Goal: Submit feedback/report problem

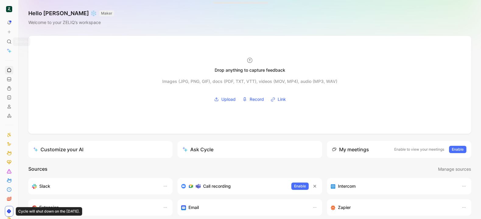
click at [9, 35] on button at bounding box center [9, 32] width 9 height 9
click at [60, 31] on button "New feedback c" at bounding box center [49, 34] width 65 height 10
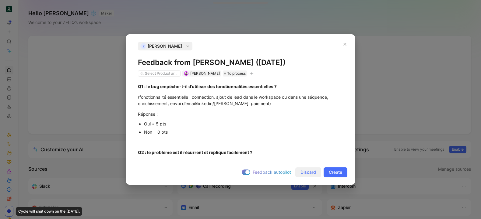
click at [312, 175] on span "Discard" at bounding box center [308, 172] width 16 height 7
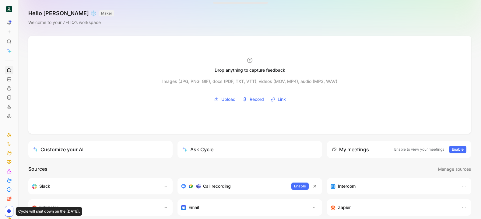
click at [8, 33] on icon at bounding box center [9, 32] width 4 height 4
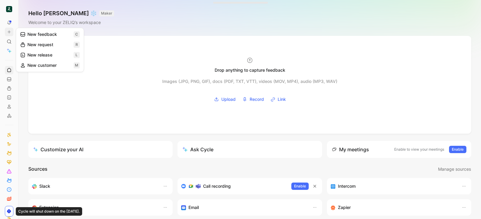
click at [27, 34] on button "New feedback c" at bounding box center [49, 34] width 65 height 10
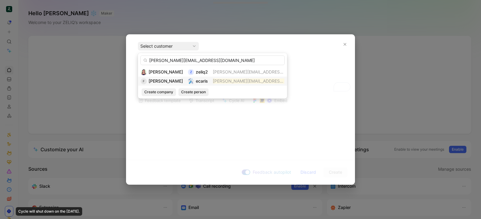
type input "[PERSON_NAME][EMAIL_ADDRESS][DOMAIN_NAME]"
click at [190, 79] on img at bounding box center [191, 81] width 6 height 6
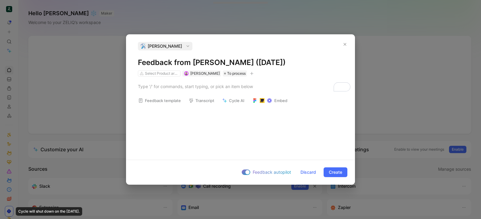
click at [194, 65] on h1 "Feedback from [PERSON_NAME] ([DATE])" at bounding box center [240, 63] width 205 height 10
click at [188, 88] on div "To enrich screen reader interactions, please activate Accessibility in Grammarl…" at bounding box center [240, 86] width 205 height 6
paste div "To enrich screen reader interactions, please activate Accessibility in Grammarl…"
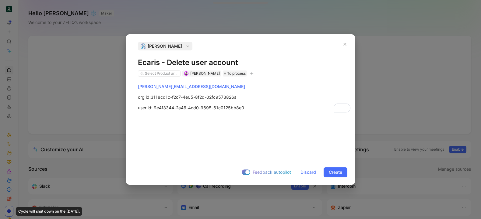
click at [235, 59] on h1 "Ecaris - Delete user account" at bounding box center [240, 63] width 205 height 10
copy h1 "Ecaris - Delete user account"
click at [331, 172] on span "Create" at bounding box center [335, 172] width 13 height 7
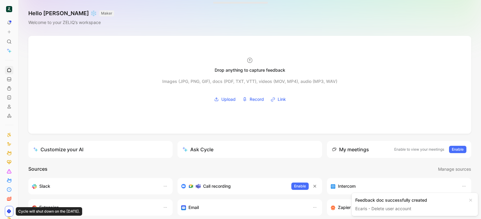
click at [379, 208] on link "Ecaris - Delete user account" at bounding box center [383, 208] width 56 height 5
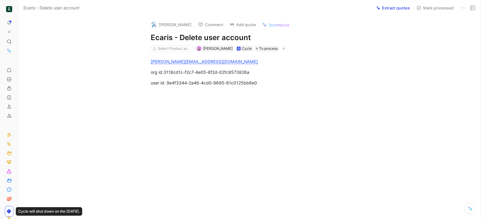
click at [247, 27] on button "Add quote" at bounding box center [243, 24] width 32 height 9
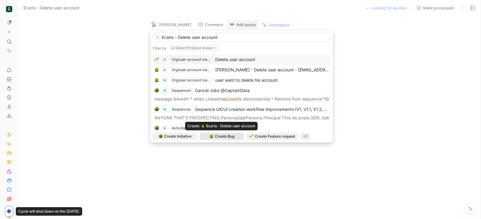
type input "Ecaris - Delete user account"
click at [234, 138] on span "Create Bug" at bounding box center [224, 137] width 19 height 6
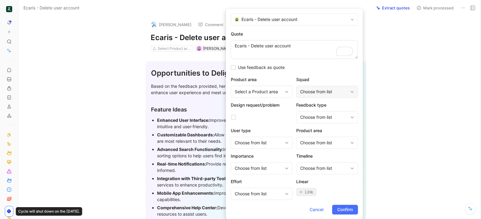
type textarea "Ecaris - Delete user account"
click at [318, 96] on div "Choose from list" at bounding box center [325, 92] width 62 height 12
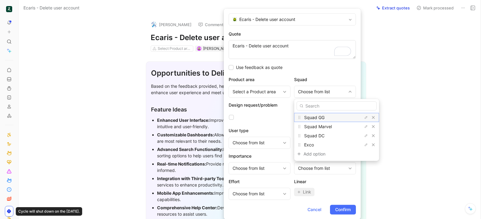
click at [330, 119] on div "Squad GG" at bounding box center [327, 117] width 46 height 7
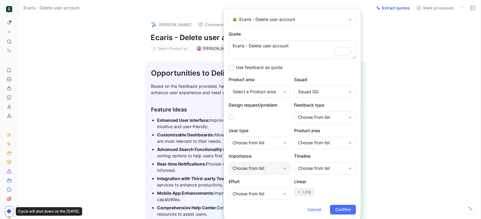
click at [285, 167] on icon at bounding box center [285, 169] width 4 height 4
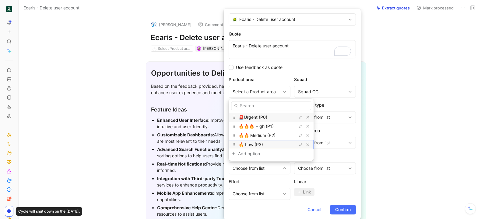
click at [267, 148] on div "🔥 Low (P3)" at bounding box center [262, 144] width 46 height 7
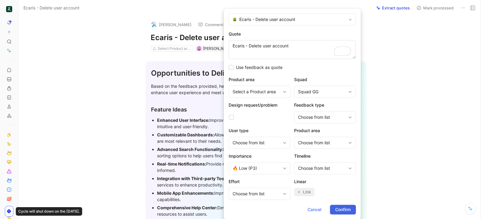
click at [342, 207] on span "Confirm" at bounding box center [343, 209] width 16 height 7
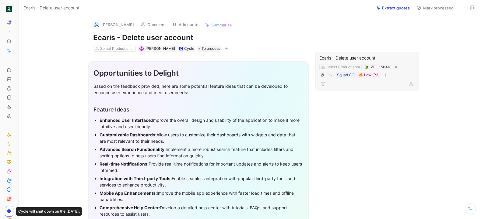
click at [326, 61] on div "Ecaris - Delete user account" at bounding box center [367, 57] width 96 height 7
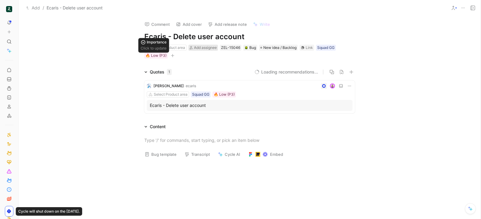
click at [197, 49] on span "Add assignee" at bounding box center [205, 47] width 23 height 5
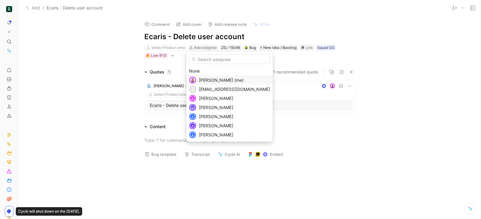
click at [212, 80] on span "Camille Wattel (me)" at bounding box center [221, 80] width 45 height 5
